Goal: Information Seeking & Learning: Learn about a topic

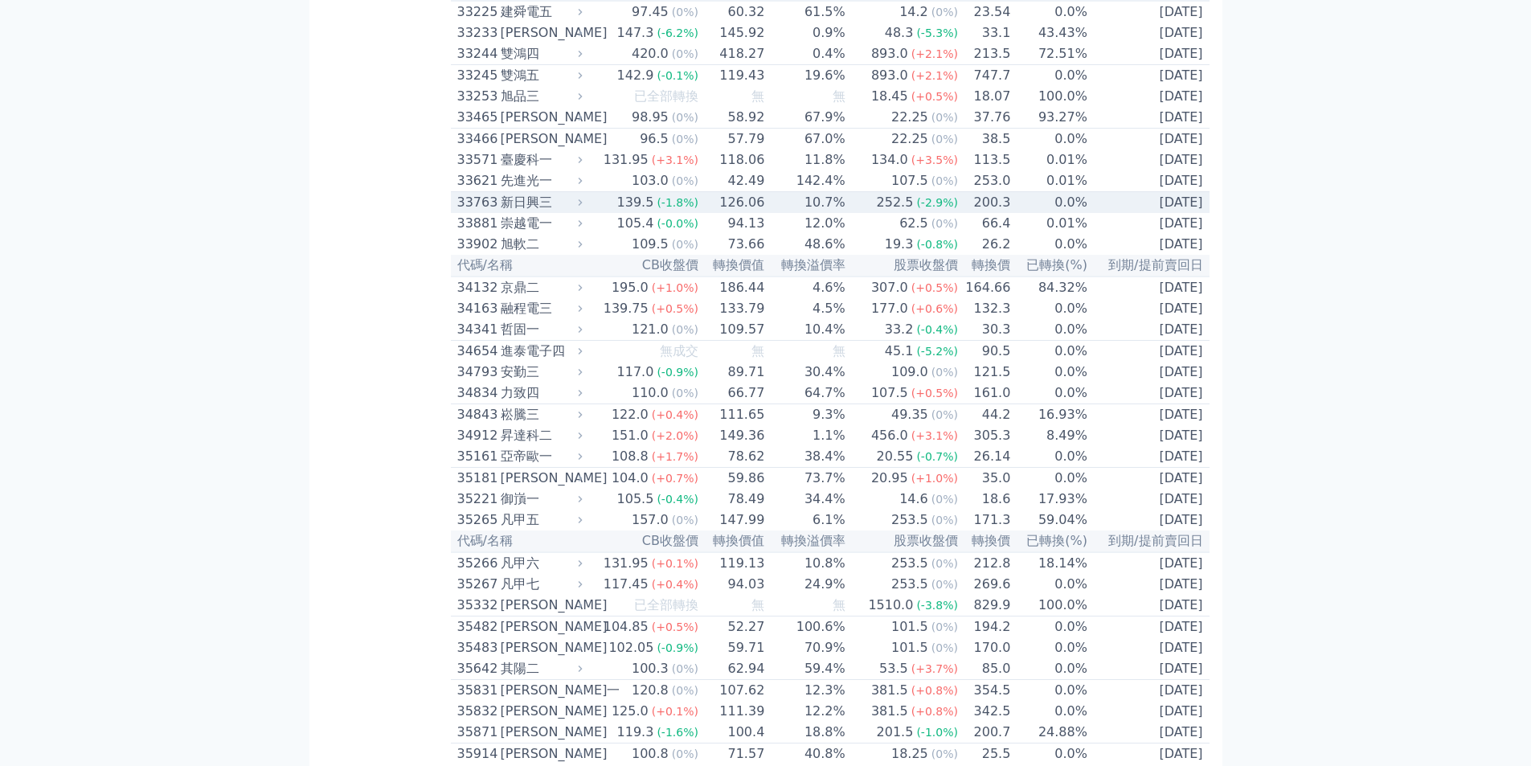
scroll to position [1955, 0]
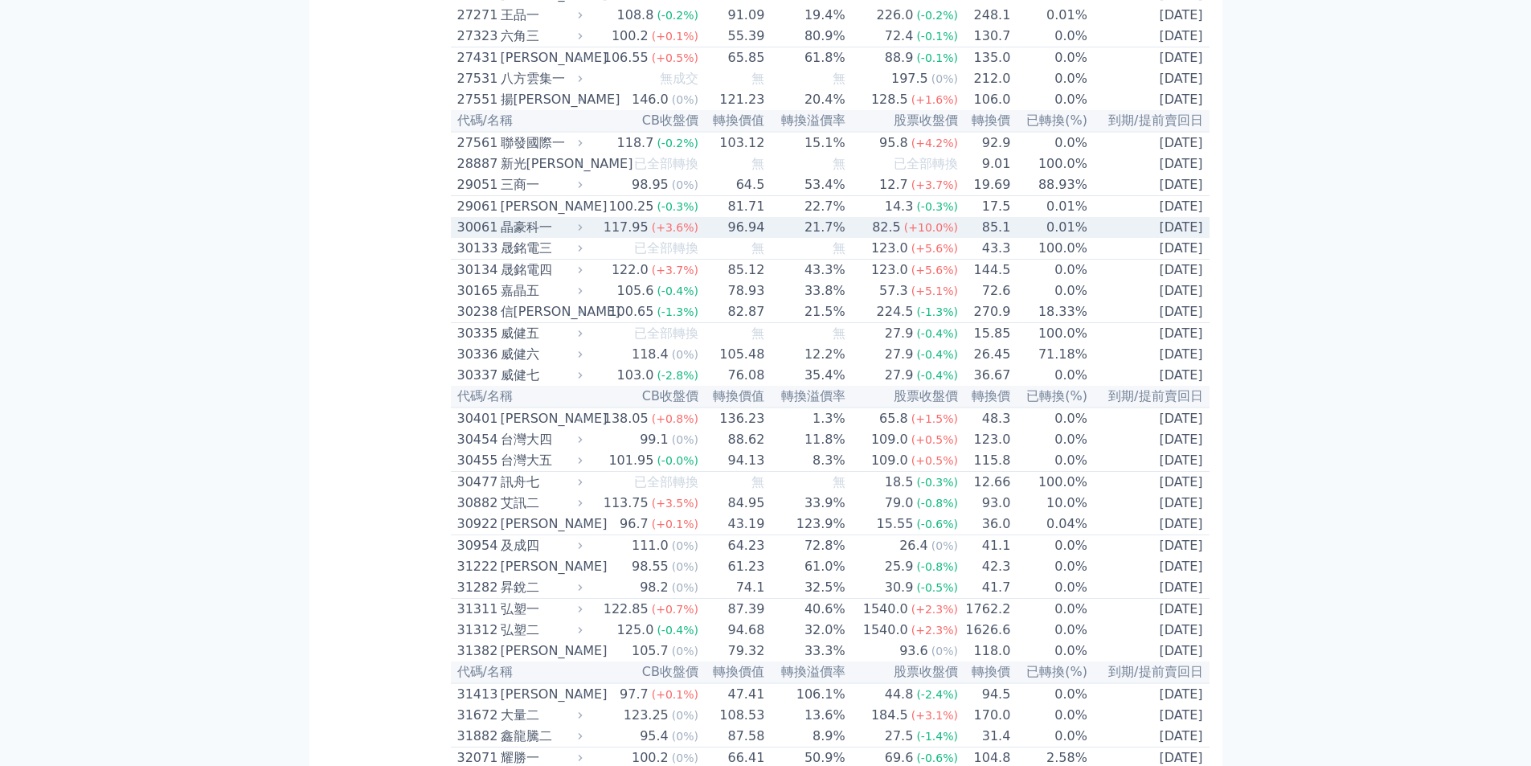
click at [1176, 238] on td "[DATE]" at bounding box center [1148, 227] width 121 height 21
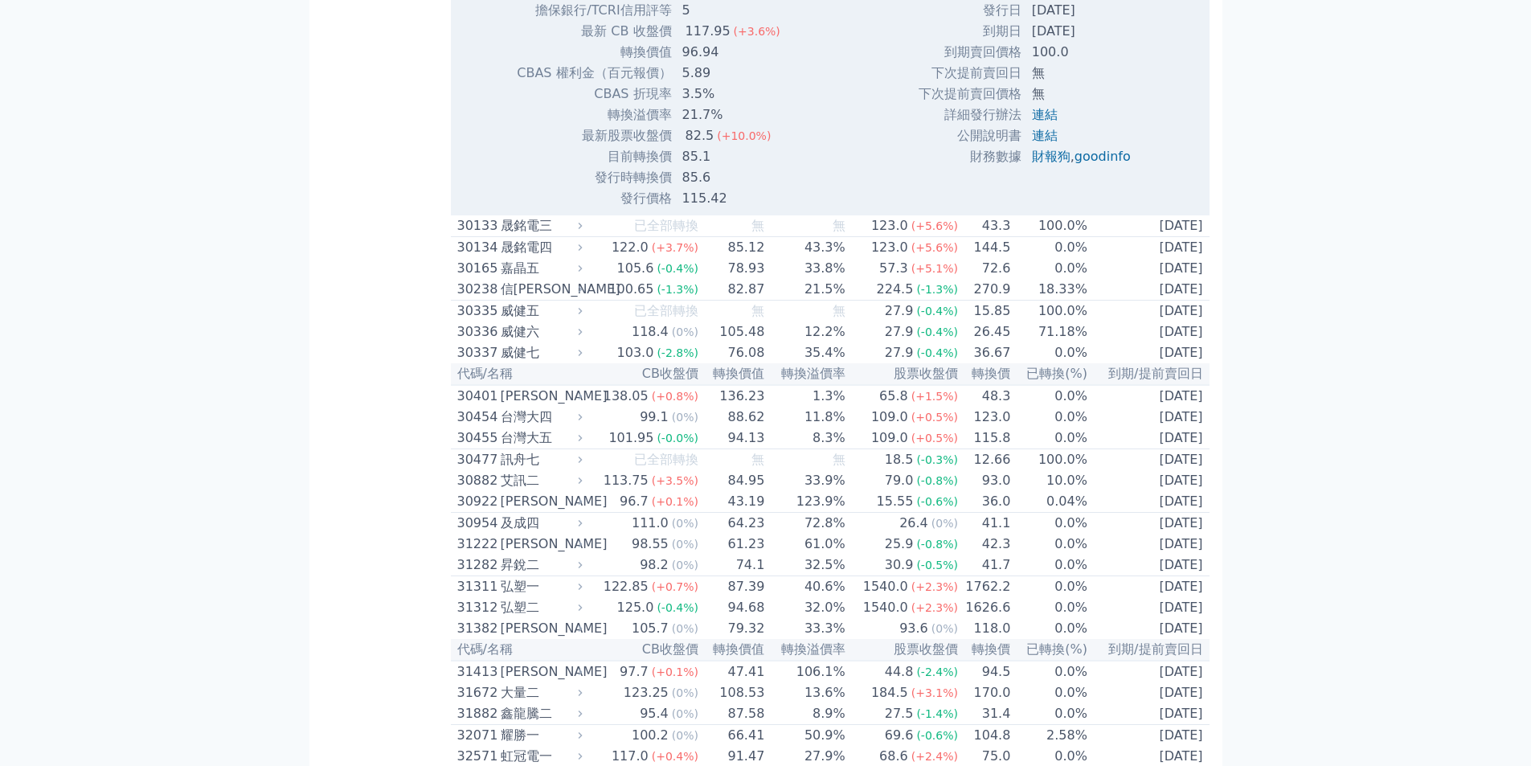
scroll to position [3435, 0]
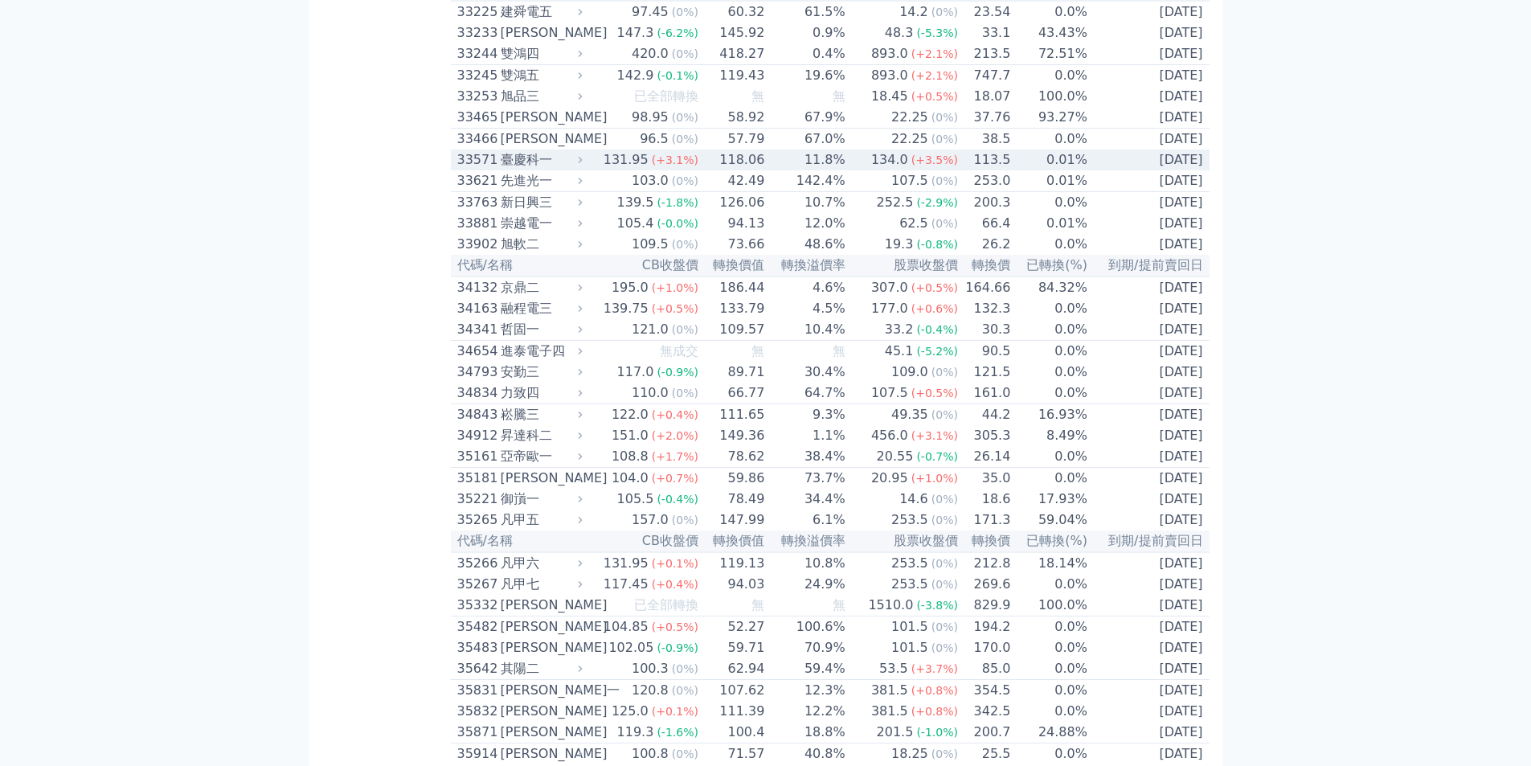
click at [1152, 170] on td "[DATE]" at bounding box center [1148, 160] width 121 height 21
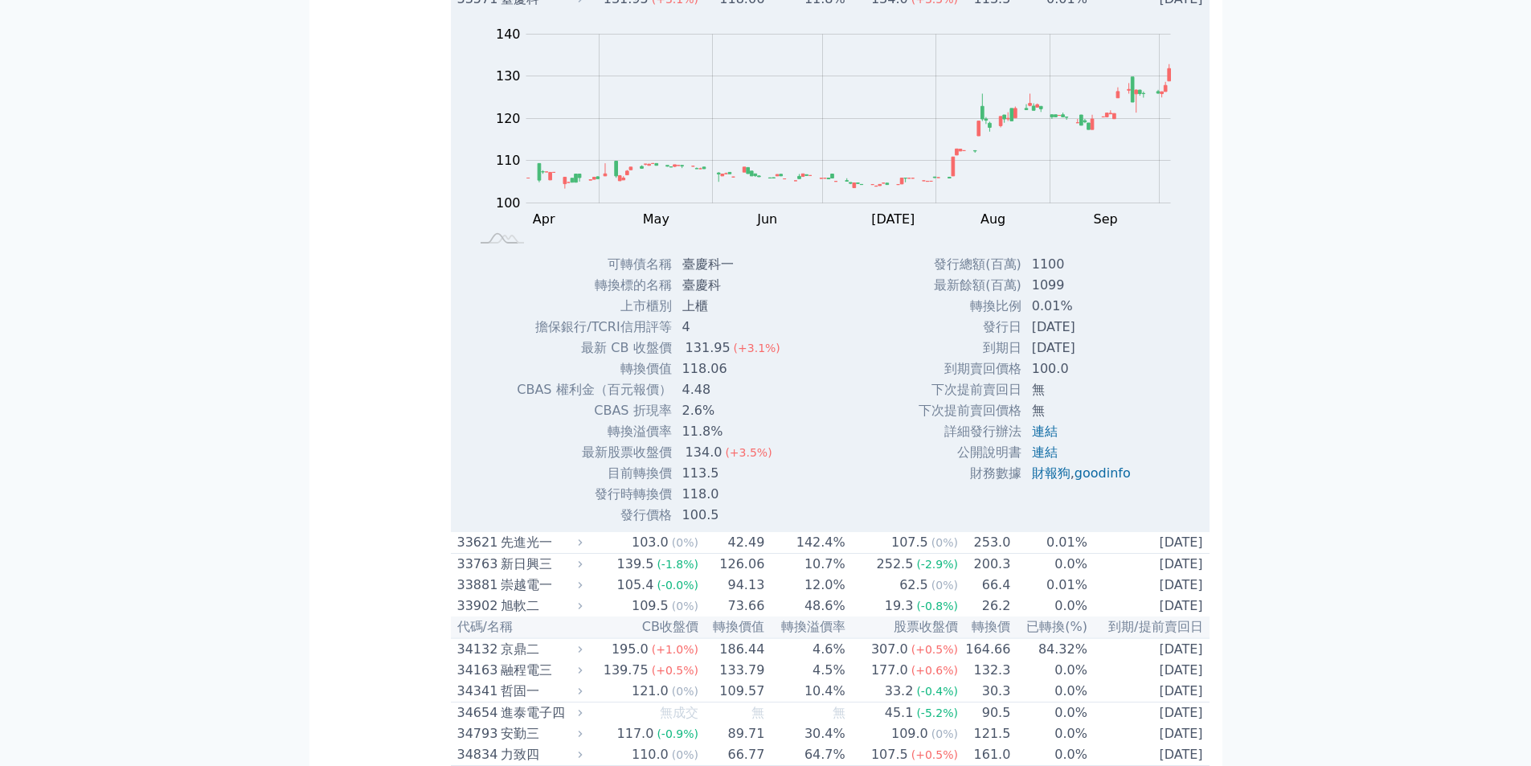
scroll to position [3185, 0]
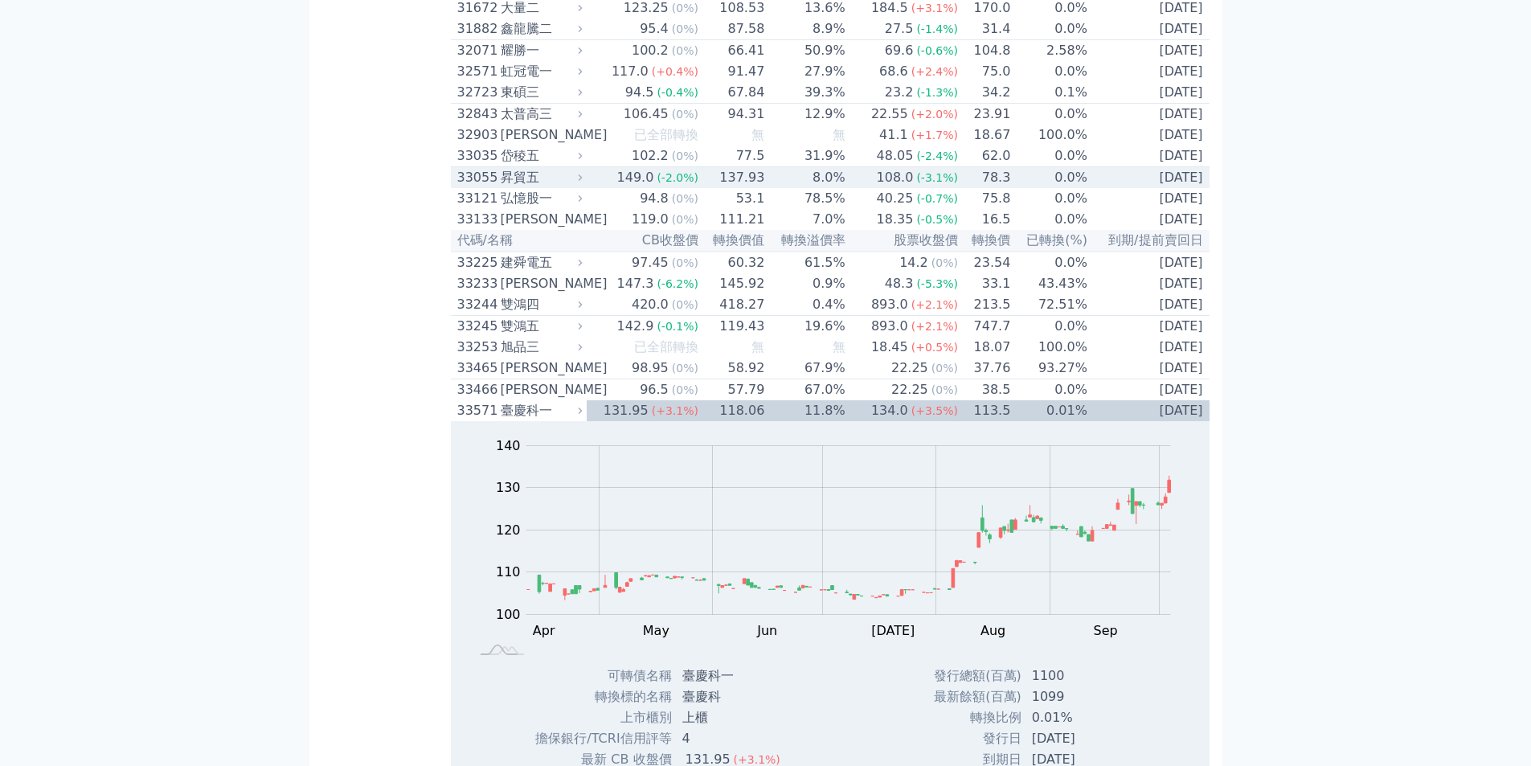
click at [1014, 189] on td "0.0%" at bounding box center [1049, 178] width 77 height 22
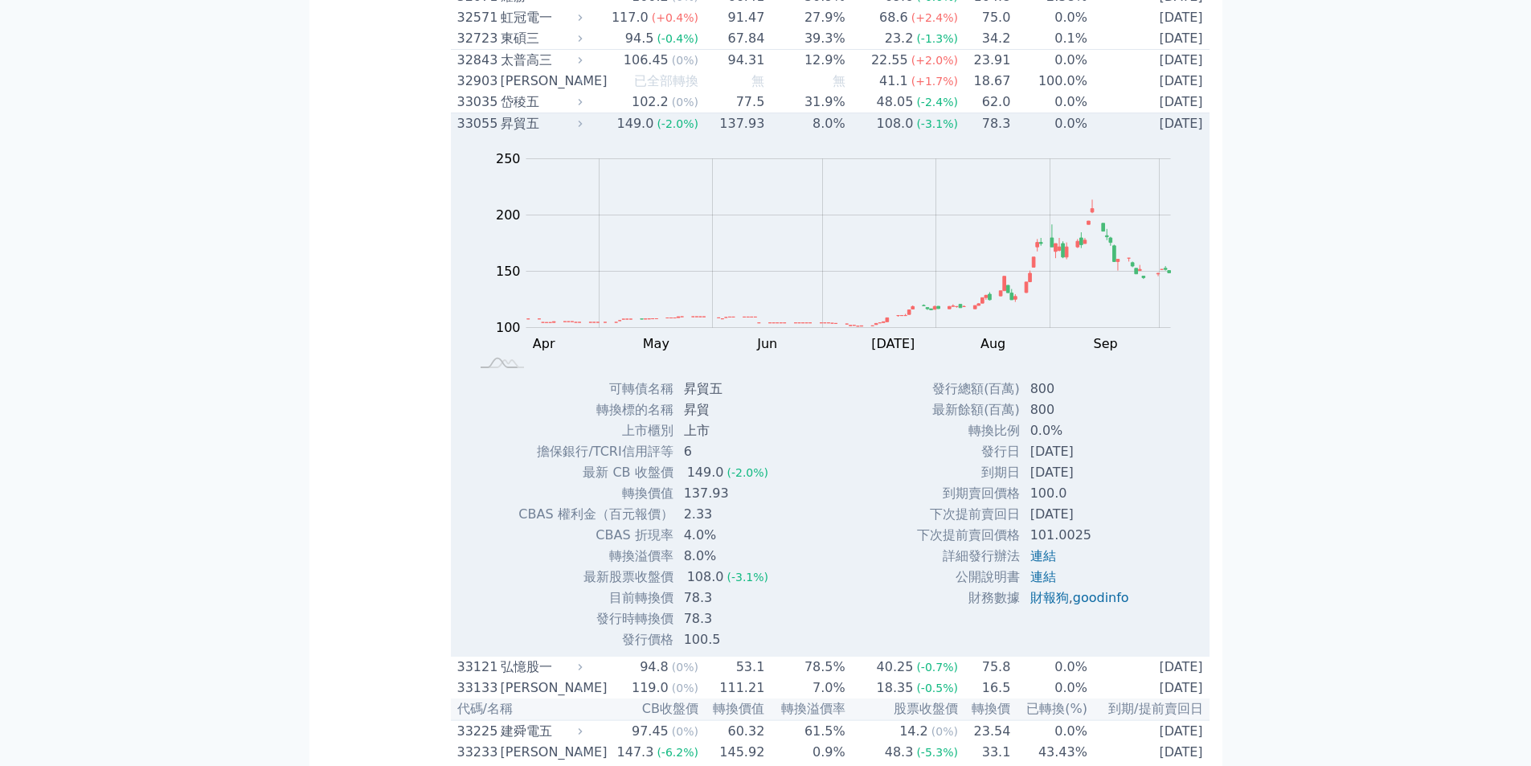
scroll to position [3265, 0]
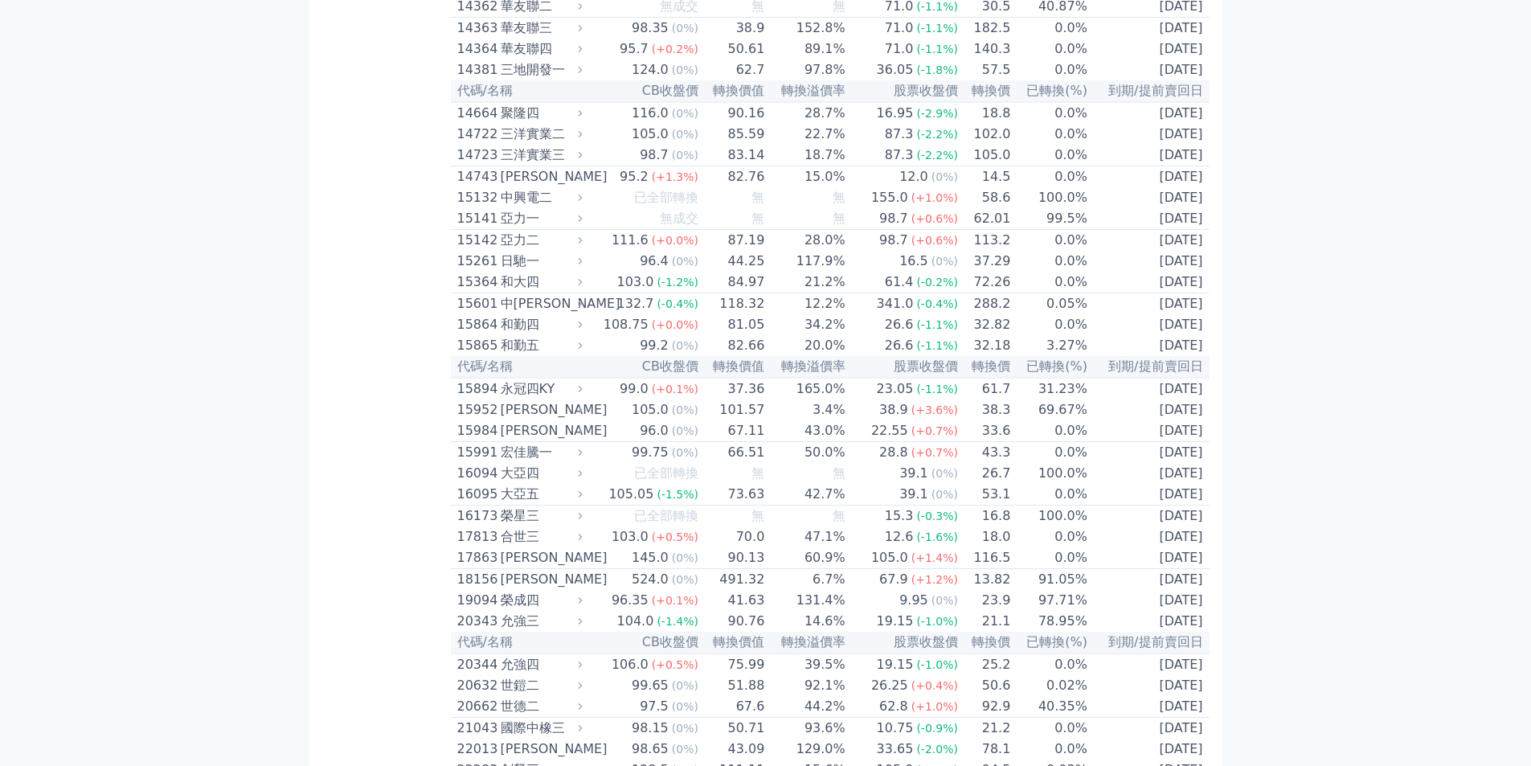
scroll to position [0, 0]
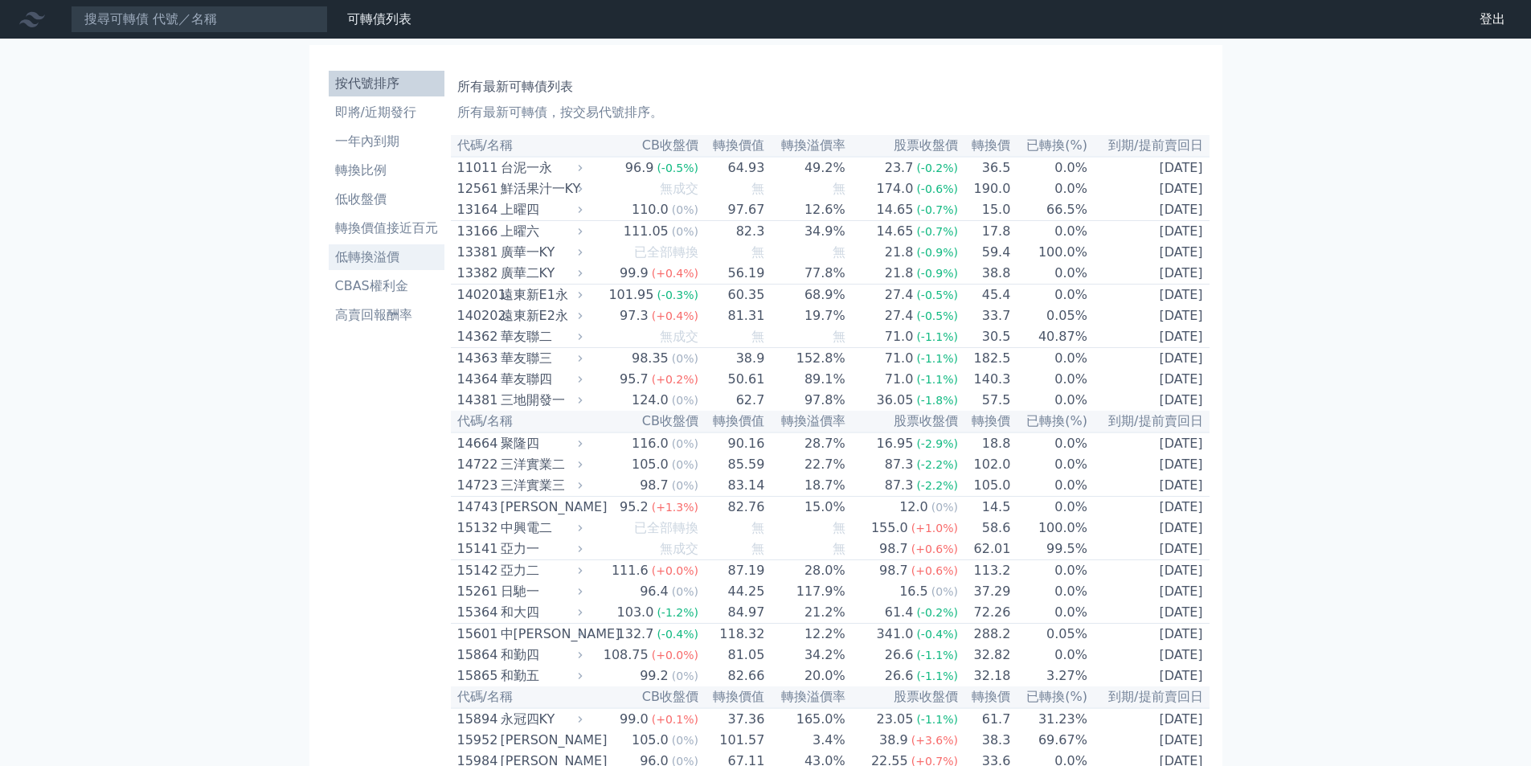
click at [387, 260] on li "低轉換溢價" at bounding box center [387, 257] width 116 height 19
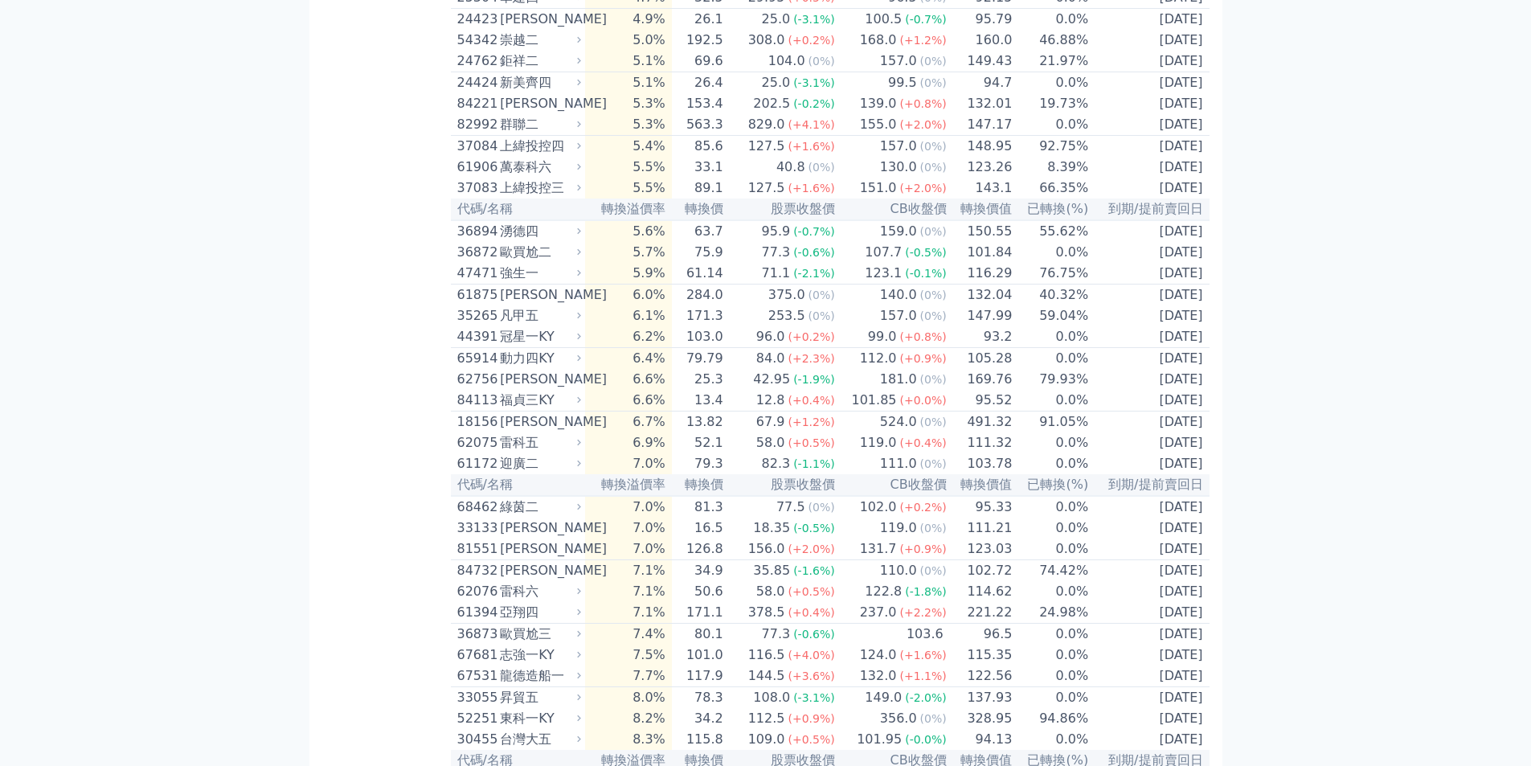
scroll to position [1045, 0]
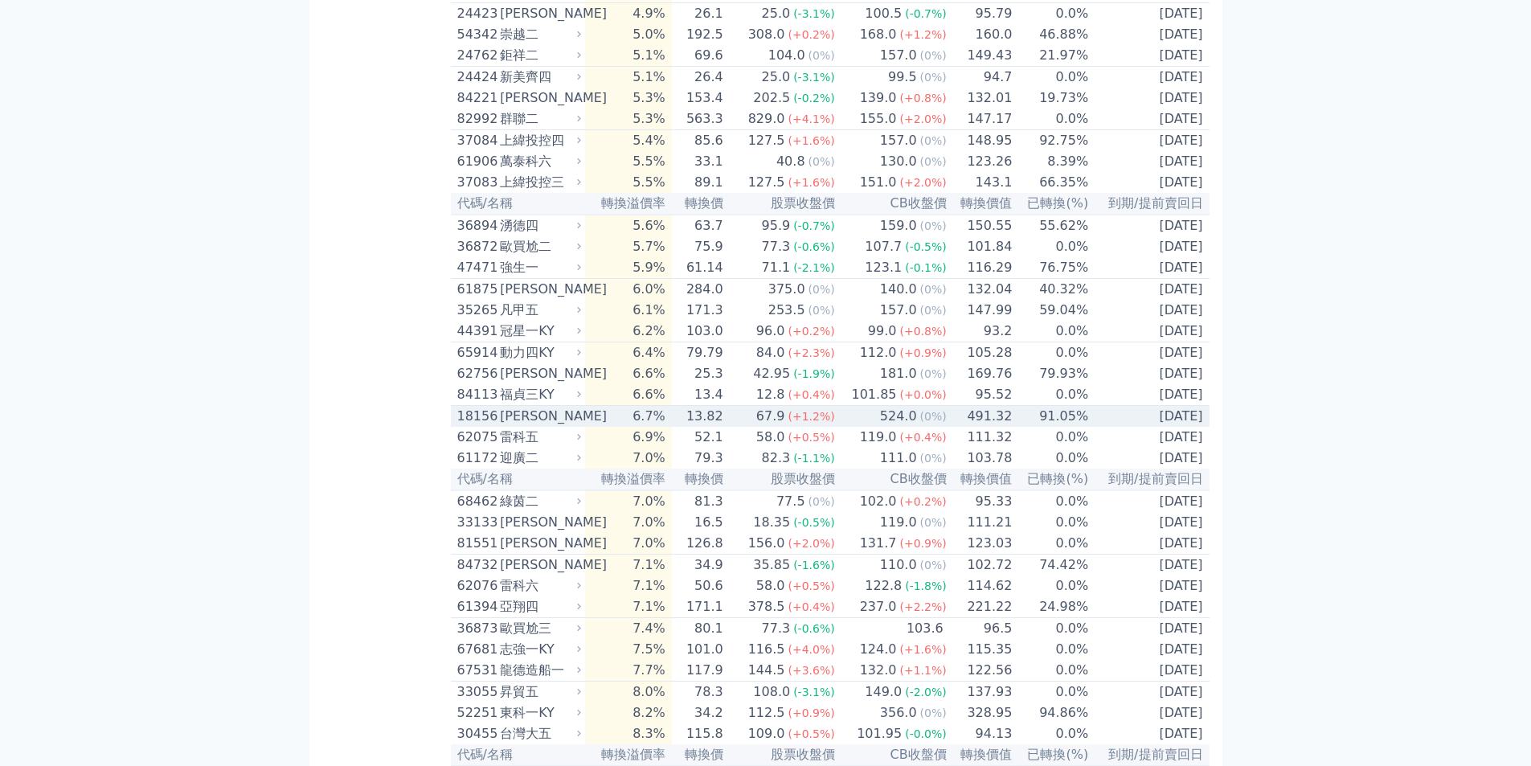
click at [1180, 428] on td "[DATE]" at bounding box center [1149, 417] width 120 height 22
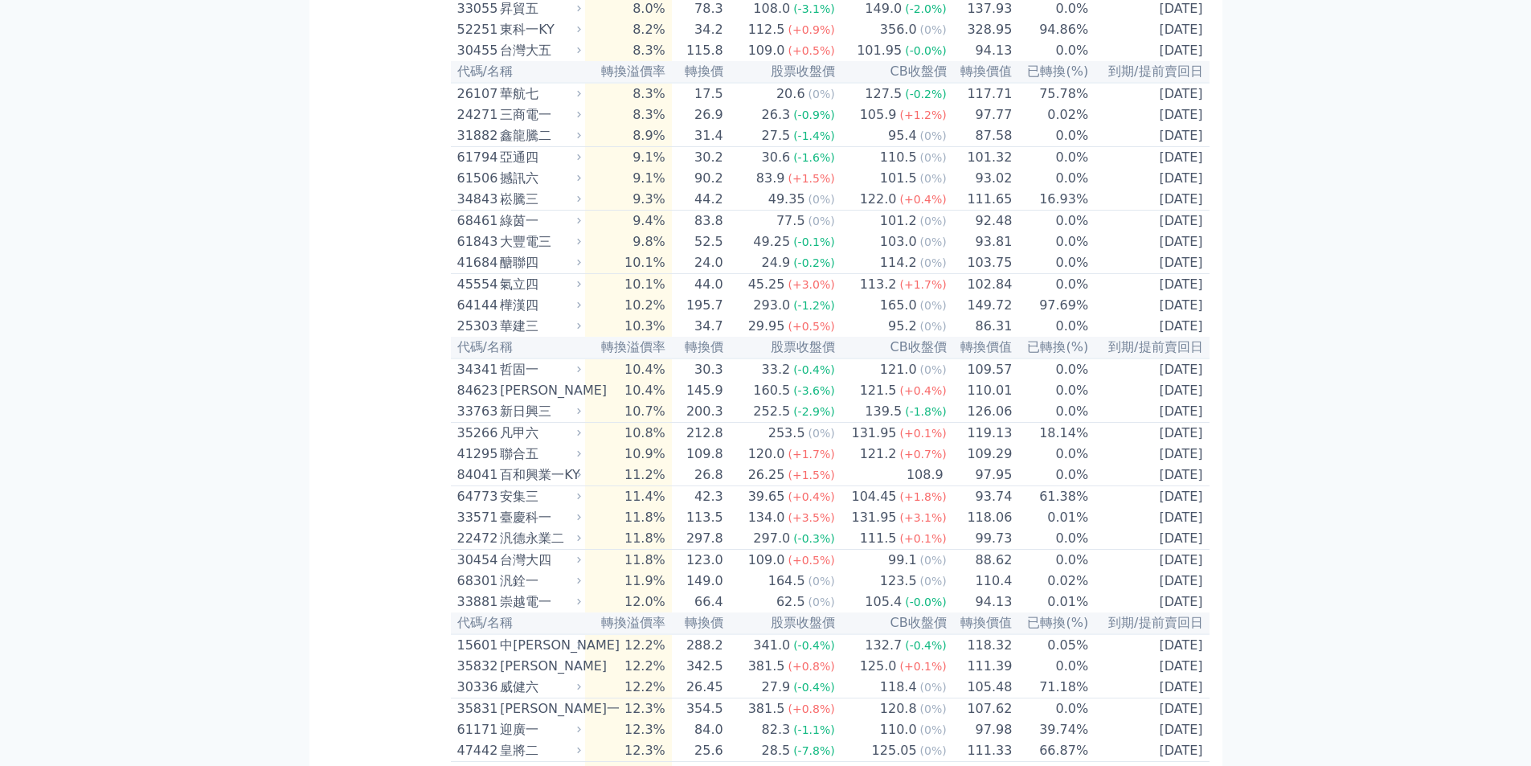
scroll to position [2652, 0]
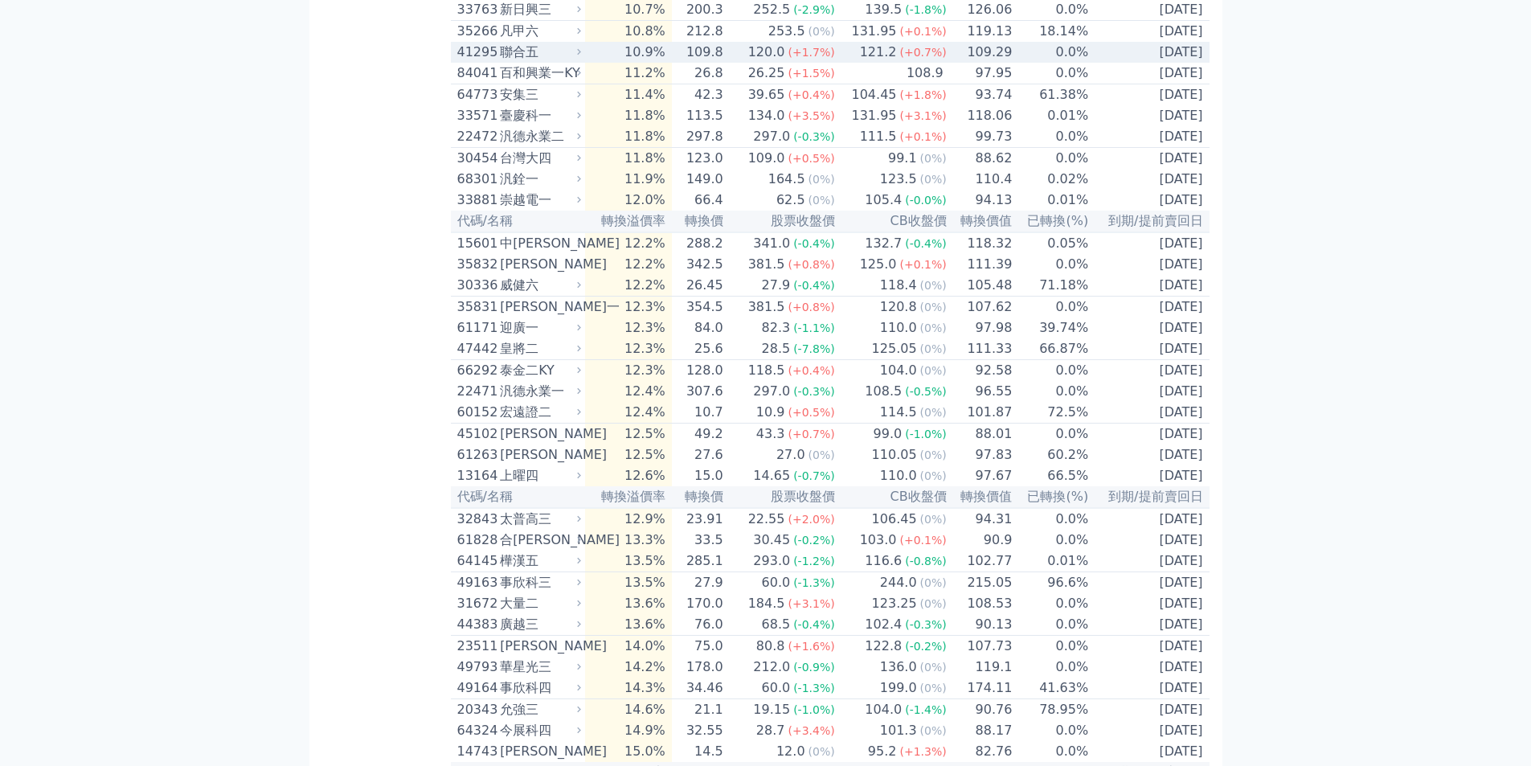
click at [1160, 63] on td "[DATE]" at bounding box center [1149, 52] width 120 height 21
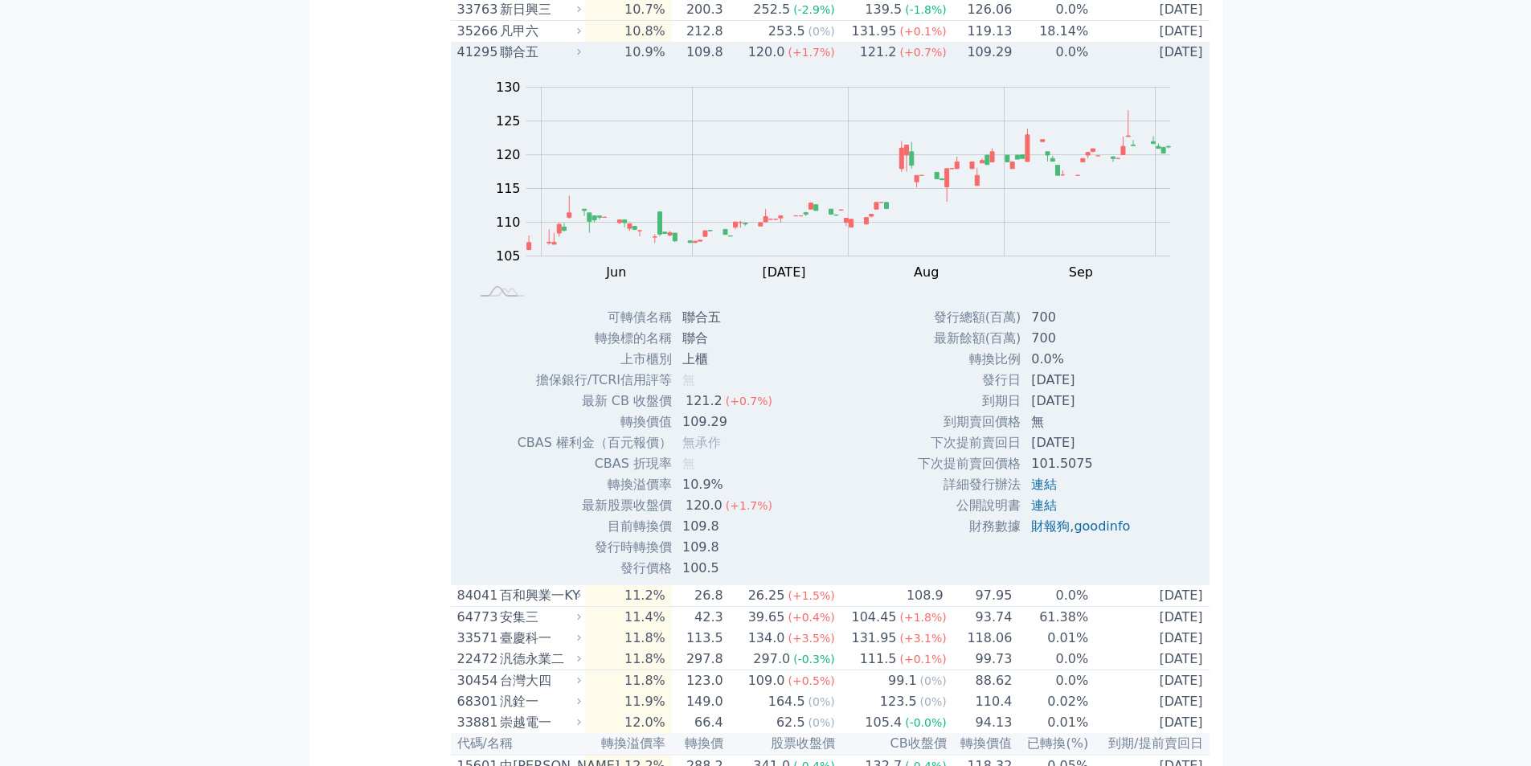
click at [1160, 63] on td "[DATE]" at bounding box center [1149, 52] width 120 height 21
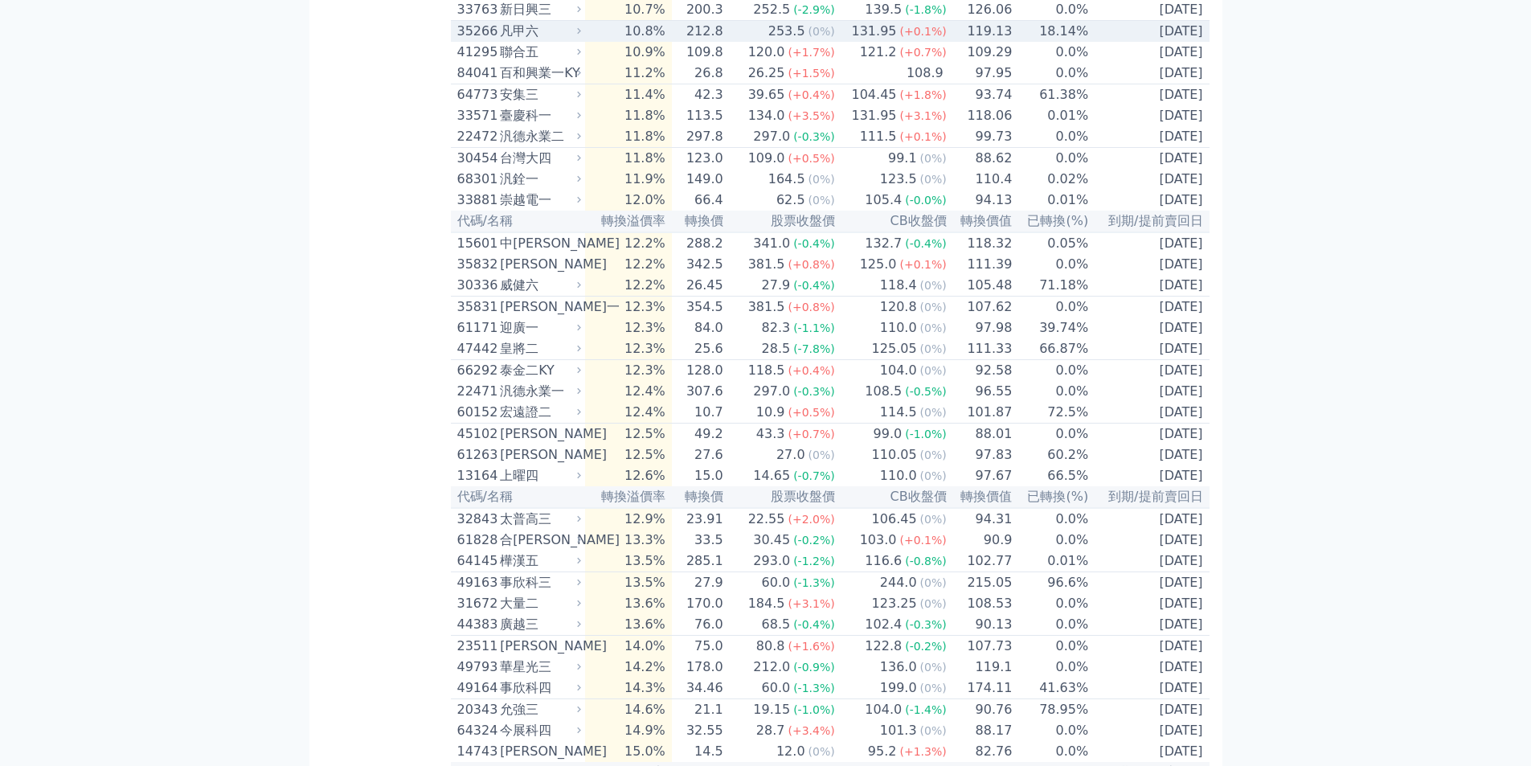
click at [1155, 43] on td "[DATE]" at bounding box center [1149, 32] width 120 height 22
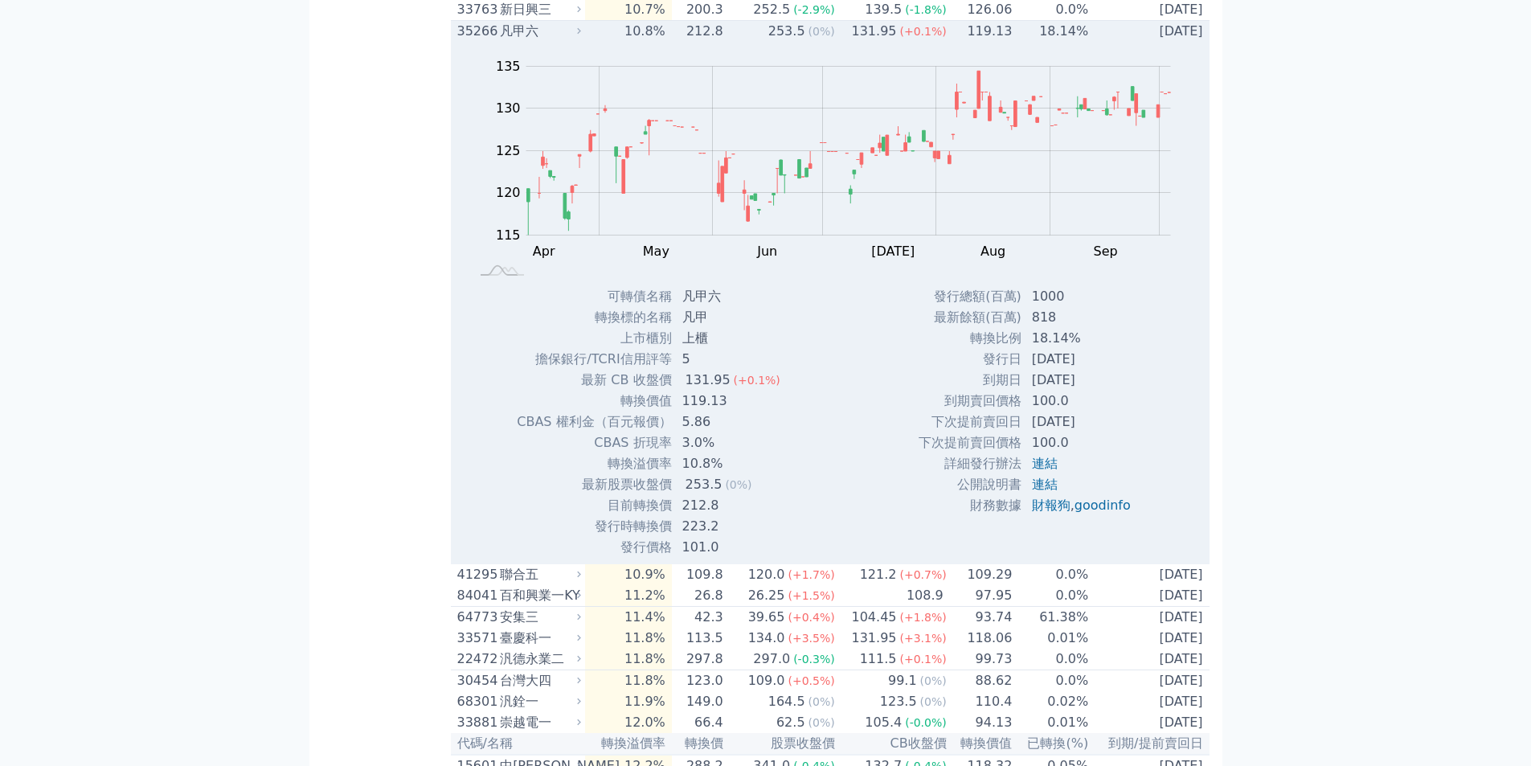
click at [1155, 43] on td "[DATE]" at bounding box center [1149, 32] width 120 height 22
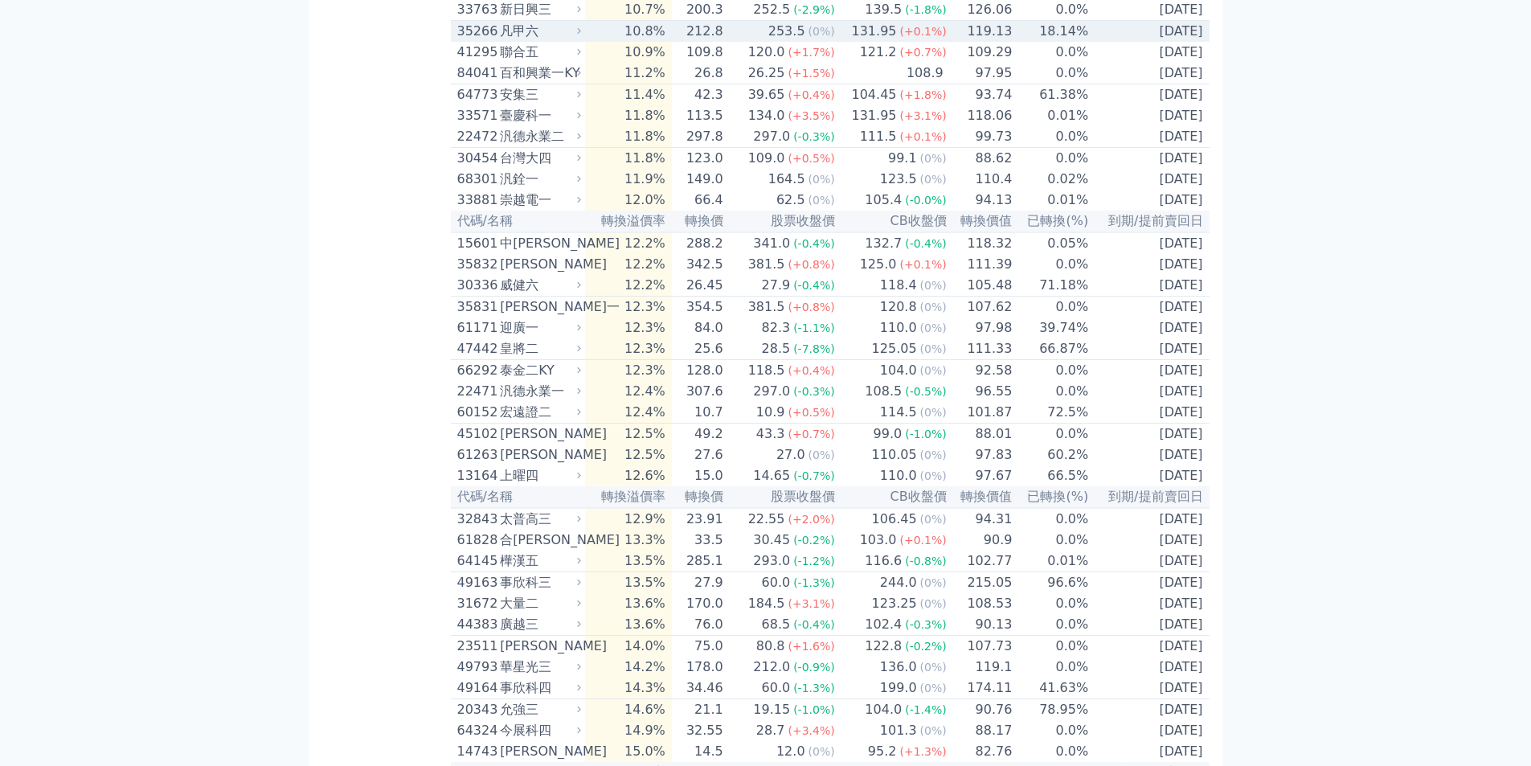
scroll to position [4508, 0]
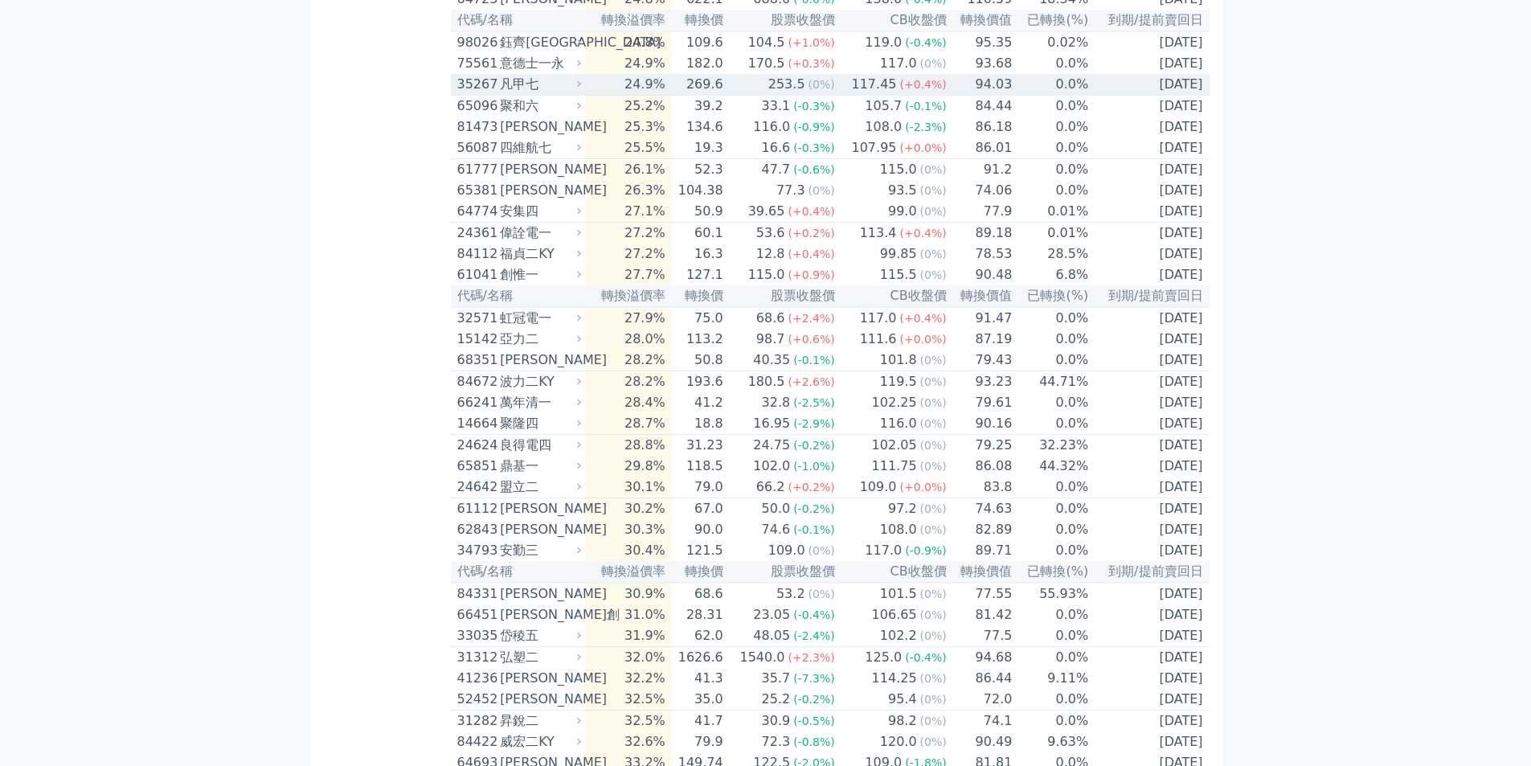
click at [1174, 96] on td "[DATE]" at bounding box center [1149, 85] width 120 height 22
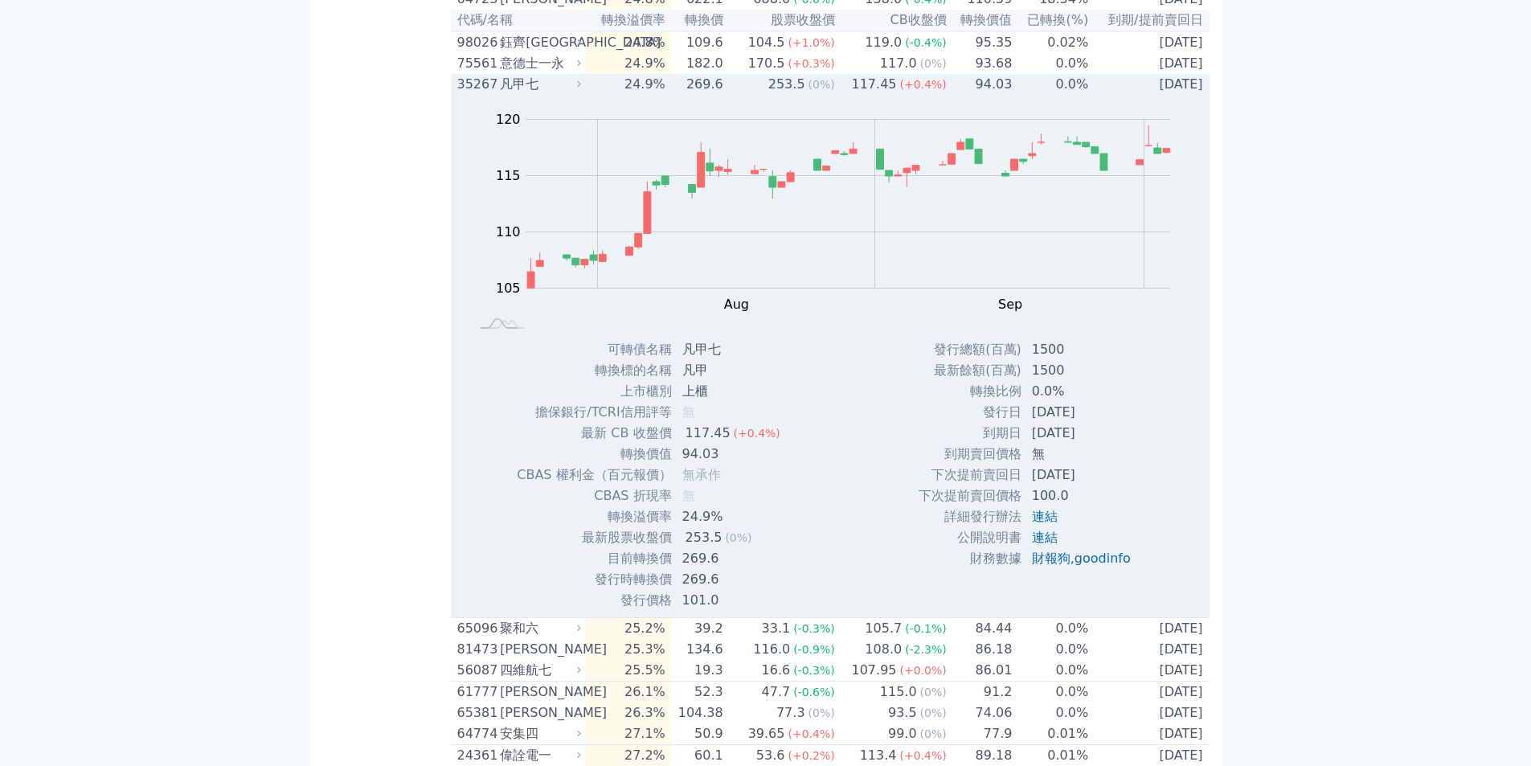
click at [1171, 95] on td "[DATE]" at bounding box center [1149, 84] width 120 height 21
